Goal: Find contact information: Find contact information

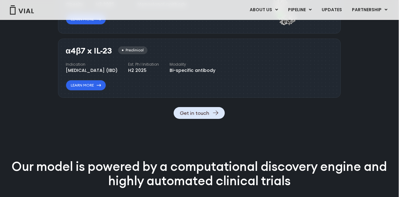
scroll to position [724, 0]
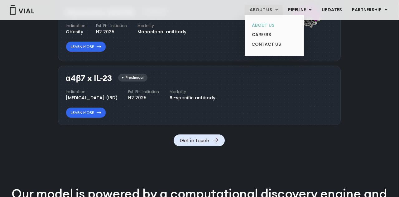
click at [265, 27] on link "ABOUT US" at bounding box center [274, 26] width 54 height 10
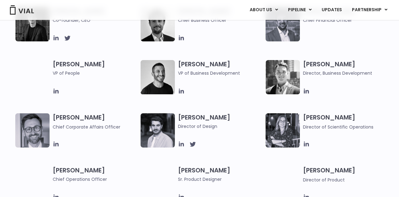
scroll to position [328, 2]
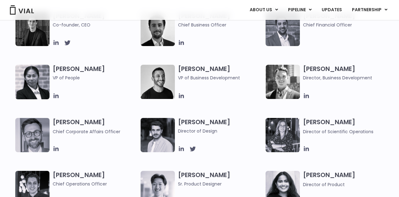
click at [277, 77] on img at bounding box center [282, 82] width 34 height 34
click at [312, 78] on span "Director, Business Development" at bounding box center [345, 77] width 85 height 7
click at [282, 74] on img at bounding box center [282, 82] width 34 height 34
click at [319, 68] on h3 "[PERSON_NAME] Director, Business Development" at bounding box center [345, 73] width 85 height 17
click at [336, 97] on div at bounding box center [345, 95] width 85 height 7
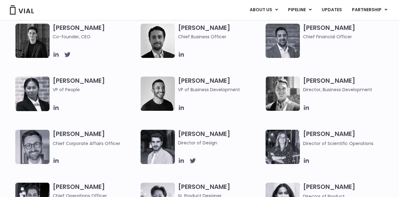
scroll to position [309, 2]
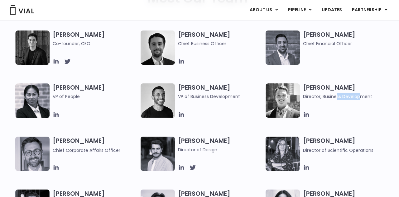
drag, startPoint x: 336, startPoint y: 97, endPoint x: 360, endPoint y: 97, distance: 23.7
click at [360, 97] on span "Director, Business Development" at bounding box center [345, 96] width 85 height 7
click at [347, 105] on div "[PERSON_NAME] Director, Business Development" at bounding box center [347, 100] width 88 height 35
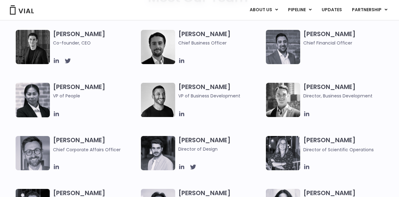
scroll to position [320, 2]
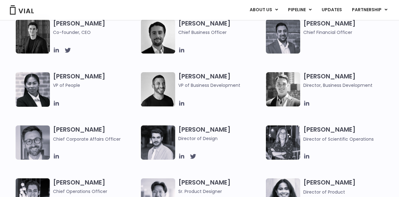
click at [280, 92] on img at bounding box center [283, 89] width 34 height 34
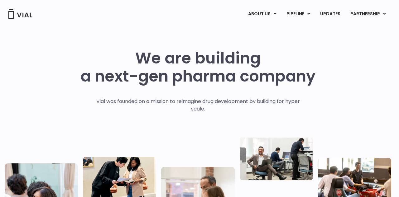
scroll to position [0, 2]
